Goal: Participate in discussion: Engage in conversation with other users on a specific topic

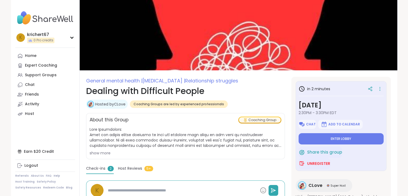
click at [353, 142] on button "Enter lobby" at bounding box center [340, 138] width 85 height 11
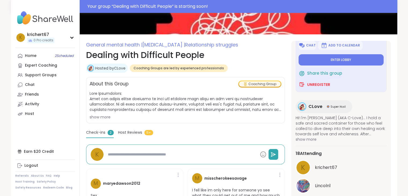
scroll to position [27, 0]
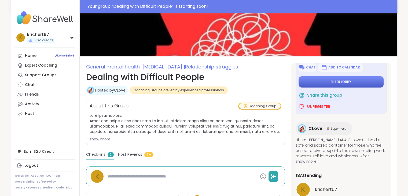
click at [329, 85] on button "Enter lobby" at bounding box center [340, 81] width 85 height 11
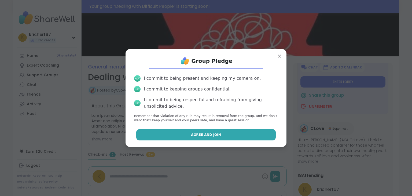
click at [222, 134] on button "Agree and Join" at bounding box center [206, 134] width 140 height 11
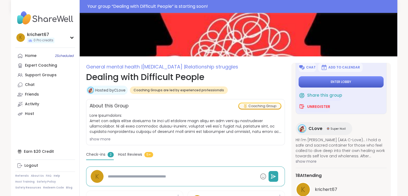
type textarea "*"
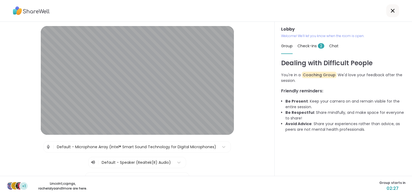
drag, startPoint x: 241, startPoint y: 86, endPoint x: 248, endPoint y: 67, distance: 19.9
click at [248, 67] on div "Lobby | Default - Microphone Array (Intel® Smart Sound Technology for Digital M…" at bounding box center [137, 121] width 247 height 191
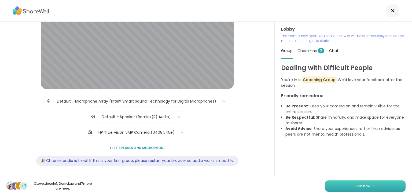
click at [365, 186] on span "Join now" at bounding box center [362, 185] width 15 height 5
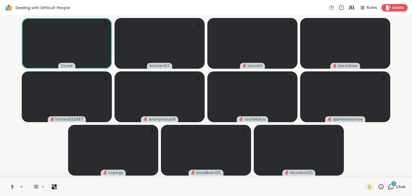
click at [407, 90] on html "Dealing with Difficult People Rules Leave CLove krichert67 Lincoln1 Derrickaw h…" at bounding box center [206, 98] width 412 height 196
click at [407, 142] on html "Dealing with Difficult People Rules Leave CLove krichert67 Lincoln1 Derrickaw h…" at bounding box center [206, 98] width 412 height 196
click at [387, 188] on icon at bounding box center [390, 186] width 7 height 7
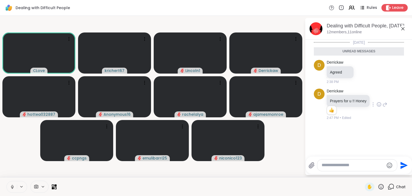
click at [378, 104] on icon at bounding box center [378, 104] width 5 height 5
click at [378, 93] on span "Select Reaction: Heart" at bounding box center [378, 95] width 5 height 5
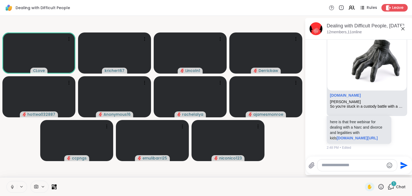
scroll to position [1270, 0]
drag, startPoint x: 340, startPoint y: 137, endPoint x: 326, endPoint y: 107, distance: 33.1
click at [326, 116] on div "here is that free webinar for dealing with a Narc and divorce and legalities wi…" at bounding box center [358, 130] width 65 height 28
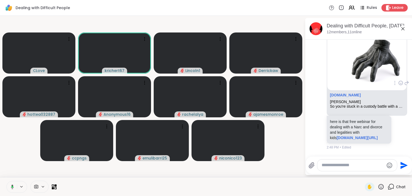
copy p "here is that free webinar for dealing with a Narc and divorce and legalities wi…"
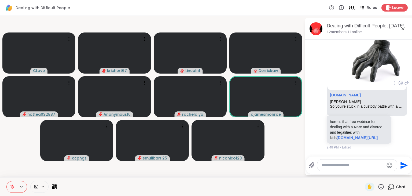
click at [390, 104] on div "So you're stuck in a custody battle with a narcissist? You're spending cash on …" at bounding box center [367, 106] width 74 height 5
click at [378, 104] on div "So you're stuck in a custody battle with a narcissist? You're spending cash on …" at bounding box center [367, 106] width 74 height 5
click at [339, 99] on div "[PERSON_NAME]" at bounding box center [367, 101] width 74 height 5
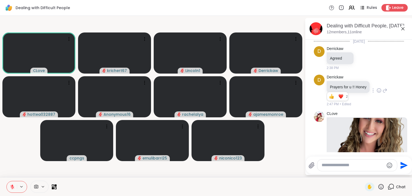
scroll to position [0, 0]
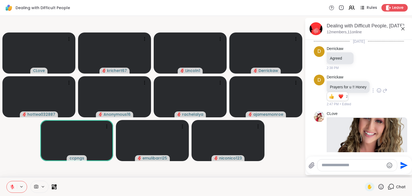
click at [354, 103] on div "2:47 PM • Edited" at bounding box center [348, 104] width 44 height 5
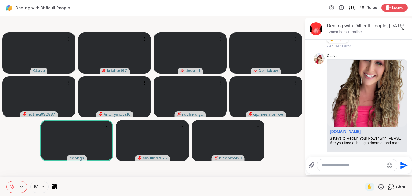
scroll to position [55, 0]
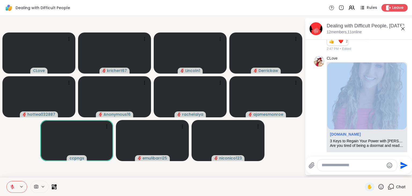
drag, startPoint x: 340, startPoint y: 58, endPoint x: 327, endPoint y: 134, distance: 77.7
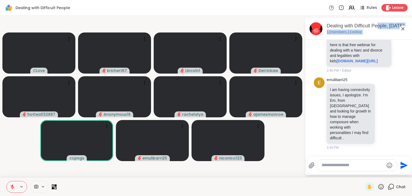
scroll to position [0, 0]
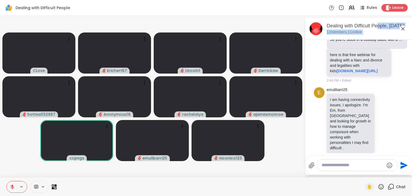
drag, startPoint x: 340, startPoint y: 58, endPoint x: 374, endPoint y: 58, distance: 34.6
copy div "loremipsumdolorsitam.con 0 Adip el Seddoe Temp Incid utla Etdolorem Aliq Enimad…"
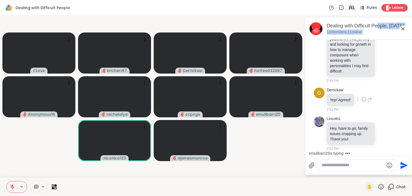
scroll to position [1414, 0]
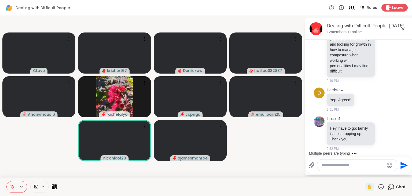
click at [268, 146] on video-player-container "CLove krichert67 Derrickaw hottea032887 Anonymous16 rachelalya ccpngs emulibarr…" at bounding box center [152, 96] width 298 height 157
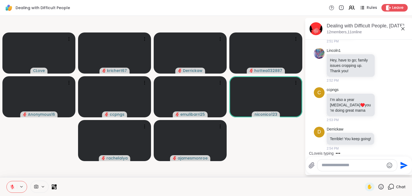
scroll to position [1521, 0]
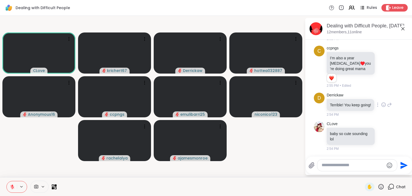
click at [367, 119] on div "D Derrickaw Terrible! You keep going! 2:54 PM" at bounding box center [359, 104] width 90 height 29
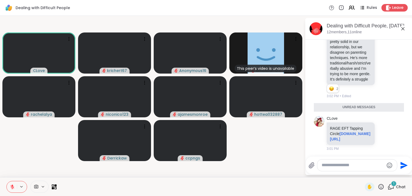
scroll to position [2043, 0]
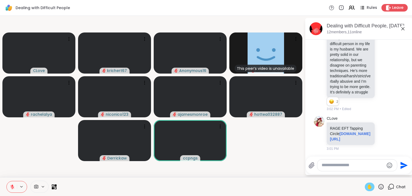
click at [367, 188] on span "✋" at bounding box center [369, 186] width 5 height 6
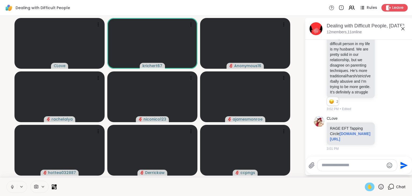
click at [367, 186] on span "✋" at bounding box center [369, 186] width 5 height 6
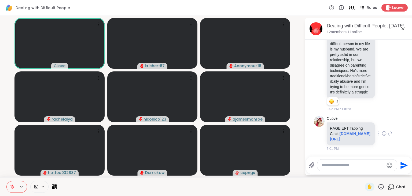
drag, startPoint x: 359, startPoint y: 140, endPoint x: 329, endPoint y: 123, distance: 33.5
click at [330, 125] on p "RAGE EFT Tapping Circle [DOMAIN_NAME][URL]" at bounding box center [351, 133] width 42 height 16
copy p "RAGE EFT Tapping Circle [DOMAIN_NAME][URL]"
click at [381, 130] on div at bounding box center [383, 133] width 5 height 6
click at [379, 139] on div "CLove RAGE EFT Tapping Circle [DOMAIN_NAME][URL] 3:01 PM" at bounding box center [359, 133] width 66 height 35
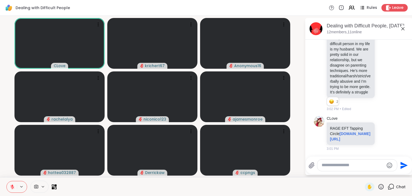
click at [12, 185] on icon at bounding box center [12, 187] width 4 height 4
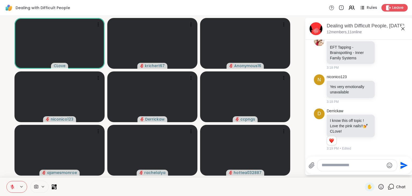
scroll to position [2365, 0]
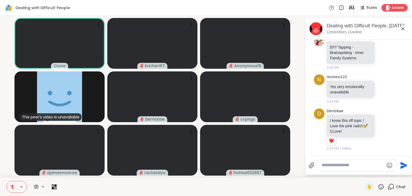
click at [407, 55] on html "Dealing with Difficult People Rules Leave CLove krichert67 Anonymous16 This pee…" at bounding box center [206, 98] width 412 height 196
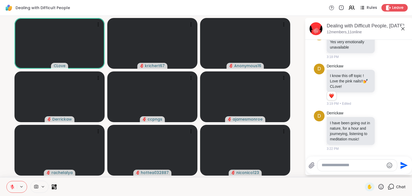
scroll to position [2415, 0]
click at [348, 165] on textarea "Type your message" at bounding box center [352, 165] width 62 height 6
type textarea "**********"
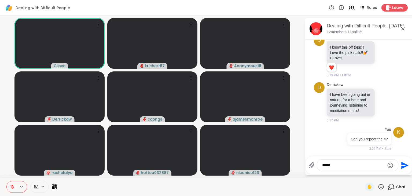
type textarea "******"
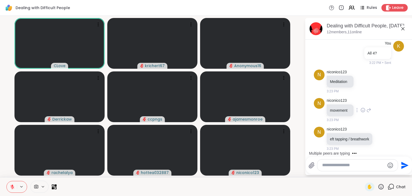
scroll to position [2602, 0]
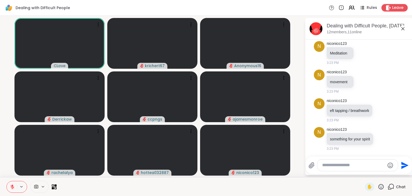
click at [332, 162] on textarea "Type your message" at bounding box center [353, 165] width 62 height 6
type textarea "**********"
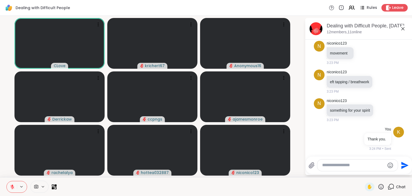
scroll to position [2631, 0]
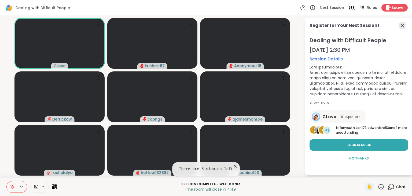
click at [402, 26] on icon at bounding box center [402, 25] width 6 height 6
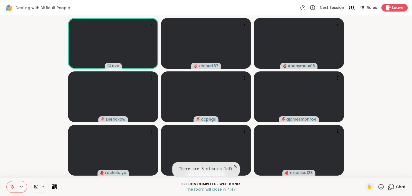
click at [389, 189] on icon at bounding box center [390, 186] width 7 height 7
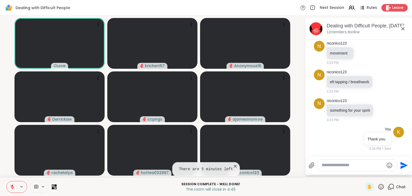
click at [342, 166] on textarea "Type your message" at bounding box center [352, 165] width 62 height 6
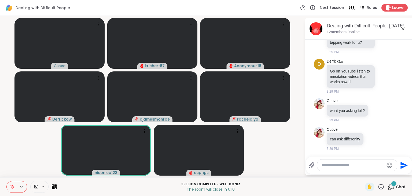
scroll to position [2771, 0]
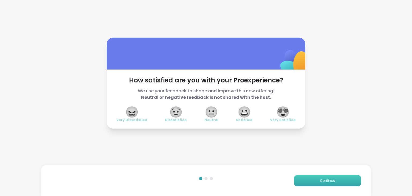
click at [313, 180] on button "Continue" at bounding box center [327, 180] width 67 height 11
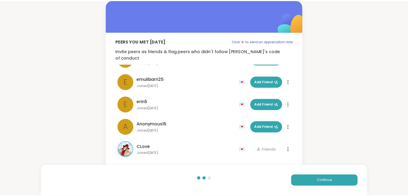
scroll to position [151, 0]
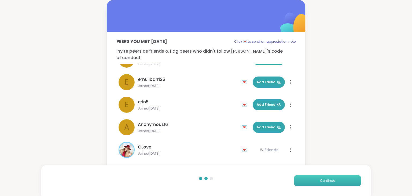
click at [325, 182] on span "Continue" at bounding box center [327, 180] width 15 height 5
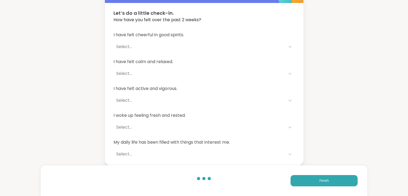
scroll to position [29, 0]
click at [328, 180] on button "Finish" at bounding box center [323, 180] width 67 height 11
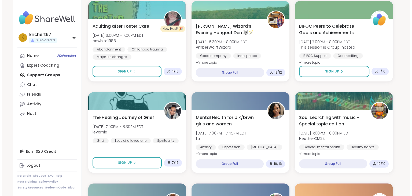
scroll to position [524, 0]
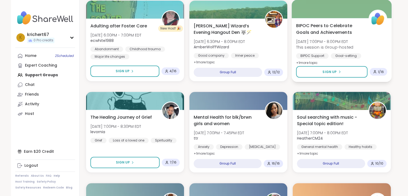
click at [312, 28] on span "BIPOC Peers to Celebrate Goals and Achievements" at bounding box center [329, 28] width 66 height 13
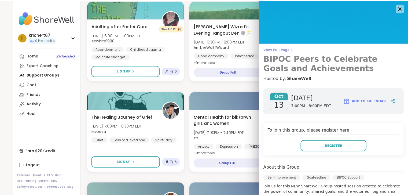
scroll to position [0, 0]
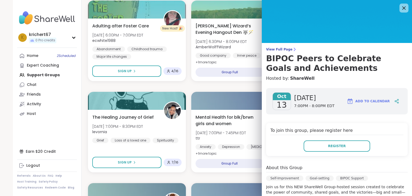
click at [400, 8] on icon at bounding box center [403, 8] width 7 height 7
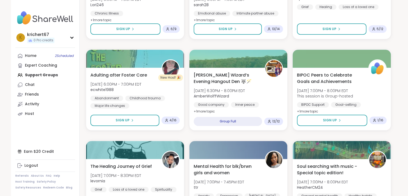
scroll to position [428, 0]
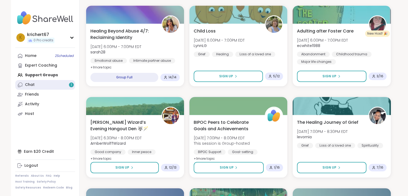
click at [34, 83] on link "Chat 1" at bounding box center [45, 85] width 60 height 10
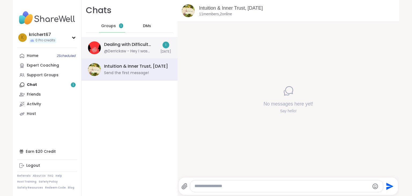
click at [104, 52] on div "@Derrickaw - Hey I was asking long did it take for EFC tapping to become second…" at bounding box center [130, 51] width 53 height 5
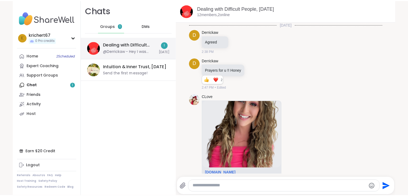
scroll to position [2302, 0]
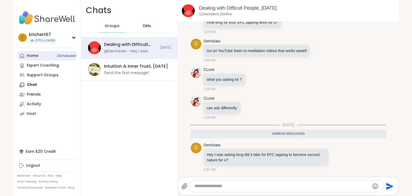
click at [57, 54] on span "2 Scheduled" at bounding box center [66, 56] width 19 height 4
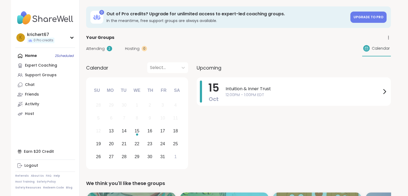
click at [92, 51] on span "Attending" at bounding box center [95, 49] width 18 height 6
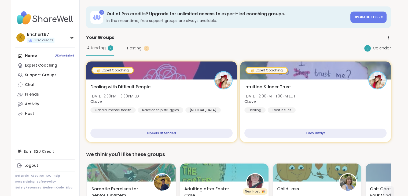
click at [31, 55] on div "Home 2 Scheduled Expert Coaching Support Groups Chat Friends Activity Host" at bounding box center [45, 85] width 60 height 68
click at [61, 64] on link "Expert Coaching" at bounding box center [45, 66] width 60 height 10
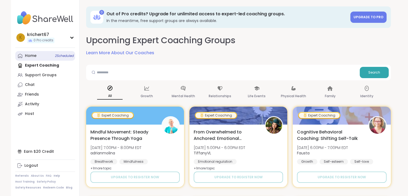
click at [55, 59] on link "Home 2 Scheduled" at bounding box center [45, 56] width 60 height 10
